Goal: Find specific page/section: Find specific page/section

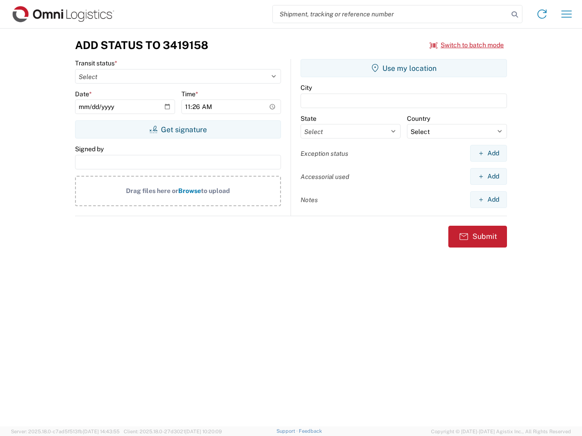
click at [390, 14] on input "search" at bounding box center [390, 13] width 235 height 17
click at [515, 15] on icon at bounding box center [514, 14] width 13 height 13
click at [542, 14] on icon at bounding box center [542, 14] width 15 height 15
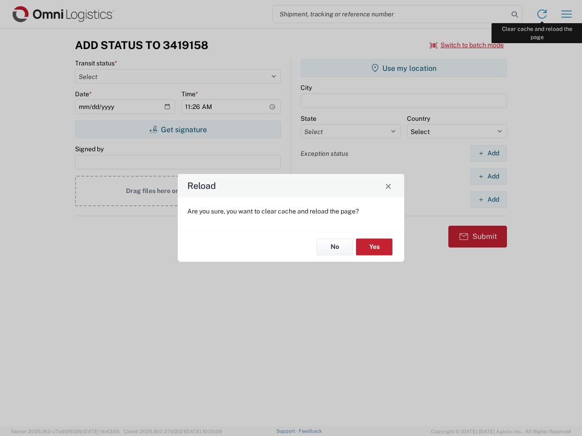
click at [566, 14] on div "Reload Are you sure, you want to clear cache and reload the page? No Yes" at bounding box center [291, 218] width 582 height 436
click at [467, 45] on div "Reload Are you sure, you want to clear cache and reload the page? No Yes" at bounding box center [291, 218] width 582 height 436
click at [178, 130] on div "Reload Are you sure, you want to clear cache and reload the page? No Yes" at bounding box center [291, 218] width 582 height 436
click at [404, 68] on div "Reload Are you sure, you want to clear cache and reload the page? No Yes" at bounding box center [291, 218] width 582 height 436
click at [488, 153] on div "Reload Are you sure, you want to clear cache and reload the page? No Yes" at bounding box center [291, 218] width 582 height 436
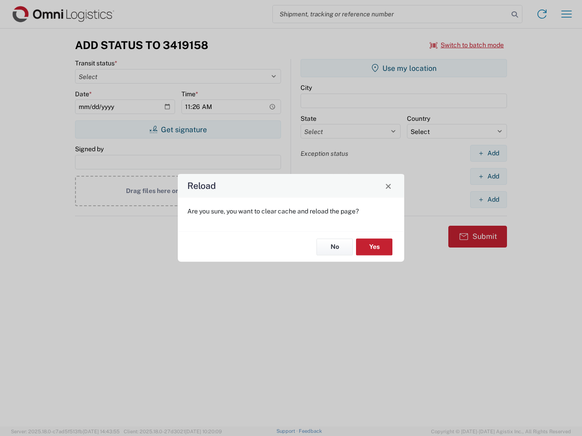
click at [488, 176] on div "Reload Are you sure, you want to clear cache and reload the page? No Yes" at bounding box center [291, 218] width 582 height 436
click at [488, 200] on div "Reload Are you sure, you want to clear cache and reload the page? No Yes" at bounding box center [291, 218] width 582 height 436
